Goal: Communication & Community: Answer question/provide support

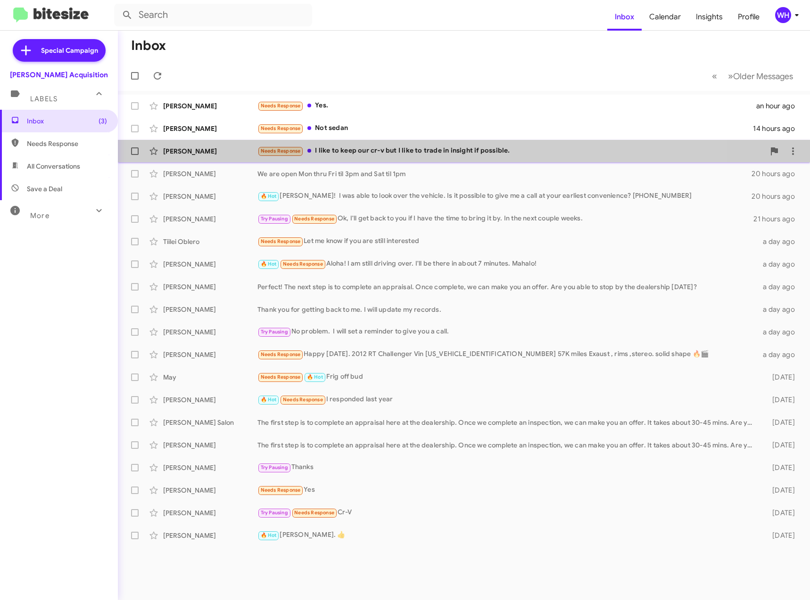
click at [170, 157] on div "[PERSON_NAME] Needs Response I like to keep our cr-v but I like to trade in ins…" at bounding box center [463, 151] width 677 height 19
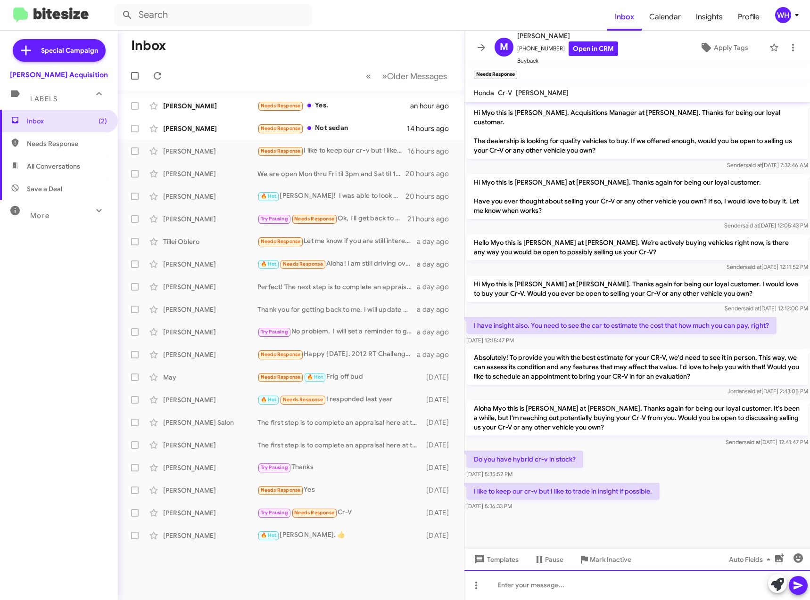
click at [554, 588] on div at bounding box center [636, 585] width 345 height 30
click at [801, 589] on icon at bounding box center [797, 585] width 11 height 11
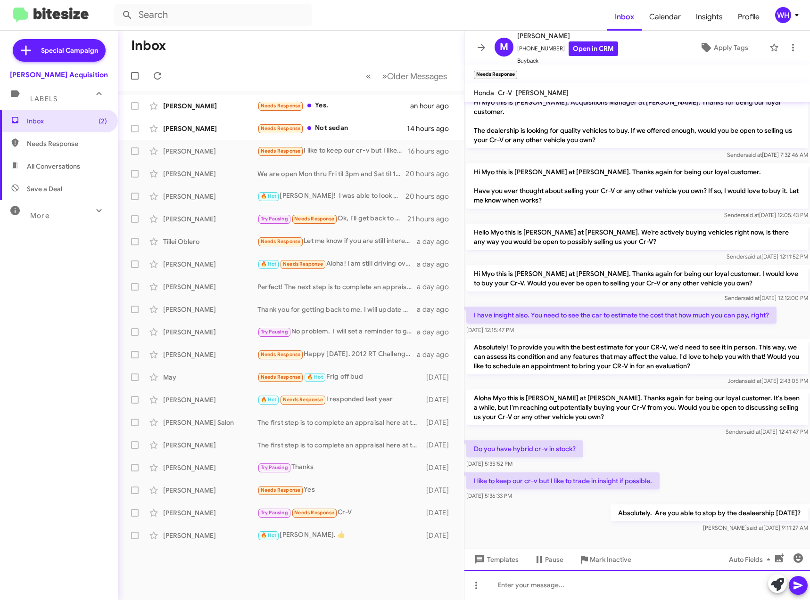
drag, startPoint x: 458, startPoint y: 494, endPoint x: 654, endPoint y: 592, distance: 218.8
click at [653, 592] on div at bounding box center [636, 585] width 345 height 30
click at [206, 128] on div "[PERSON_NAME]" at bounding box center [210, 128] width 94 height 9
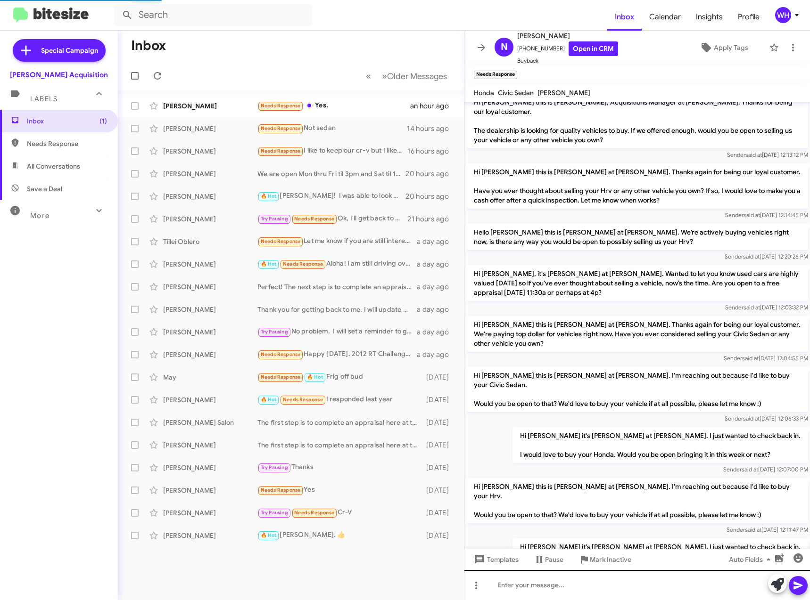
scroll to position [305, 0]
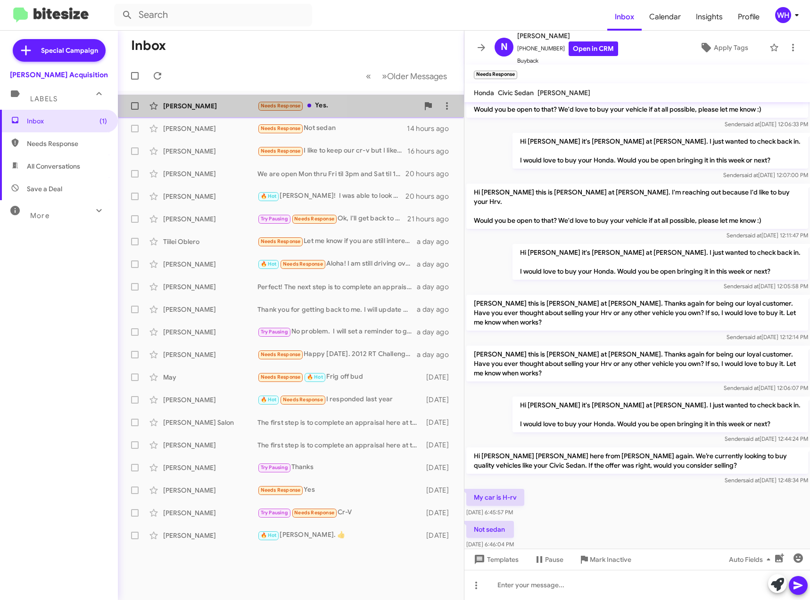
click at [166, 108] on div "[PERSON_NAME]" at bounding box center [210, 105] width 94 height 9
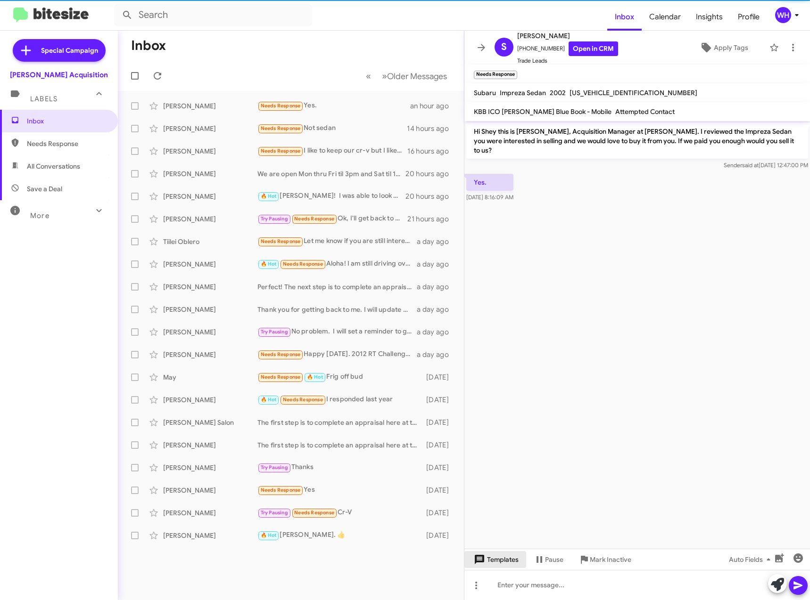
click at [492, 561] on span "Templates" at bounding box center [495, 559] width 47 height 17
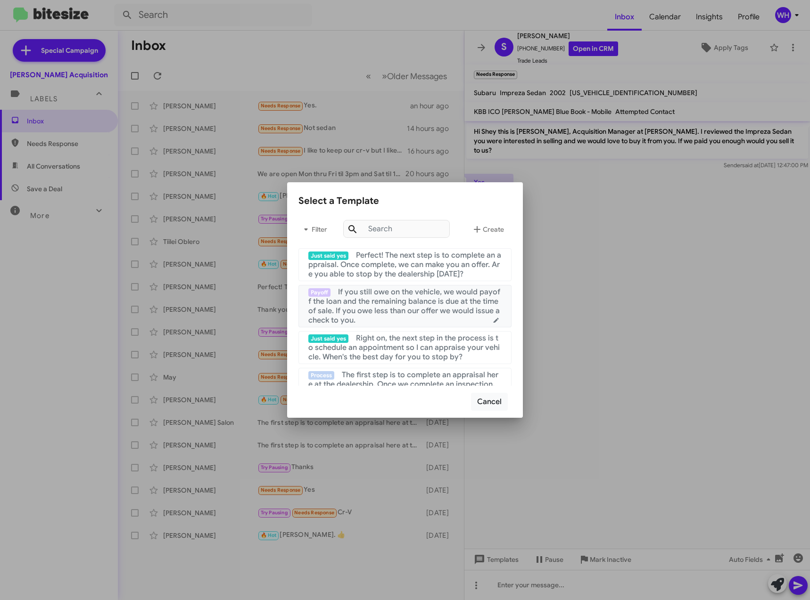
click at [414, 270] on span "Perfect! The next step is to complete an appraisal. Once complete, we can make …" at bounding box center [404, 265] width 193 height 28
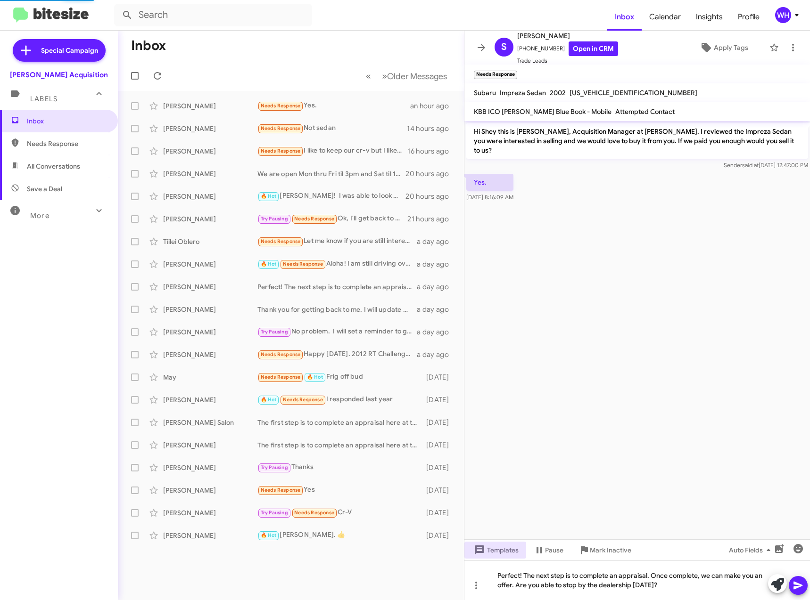
click at [792, 588] on button at bounding box center [797, 585] width 19 height 19
